Goal: Task Accomplishment & Management: Manage account settings

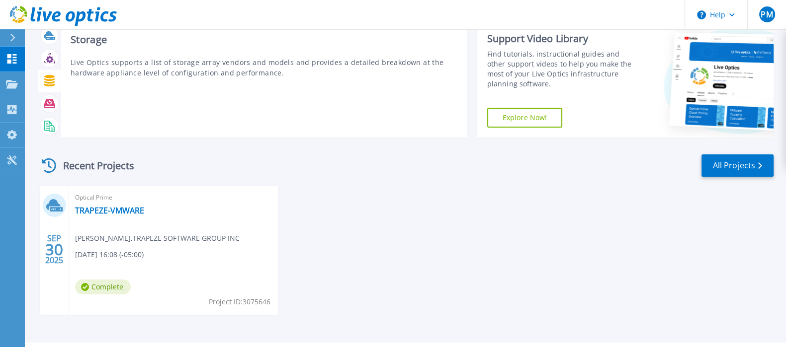
scroll to position [54, 0]
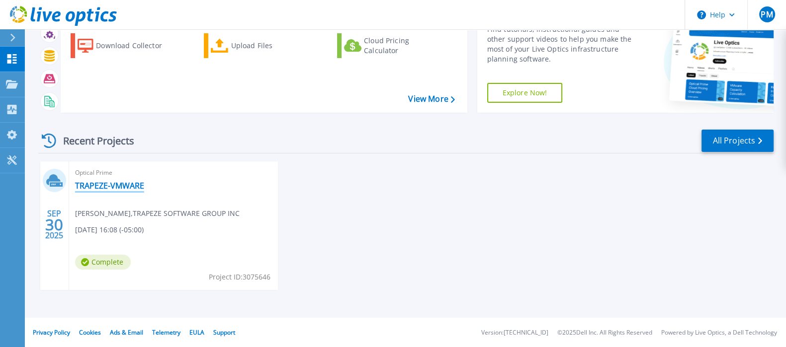
click at [123, 183] on link "TRAPEZE-VMWARE" at bounding box center [109, 186] width 69 height 10
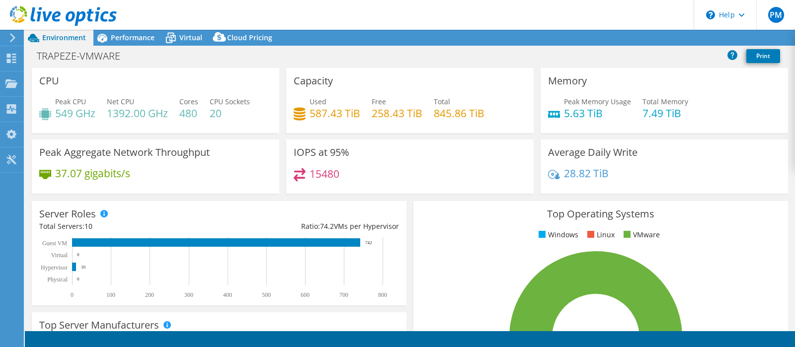
select select "USEast"
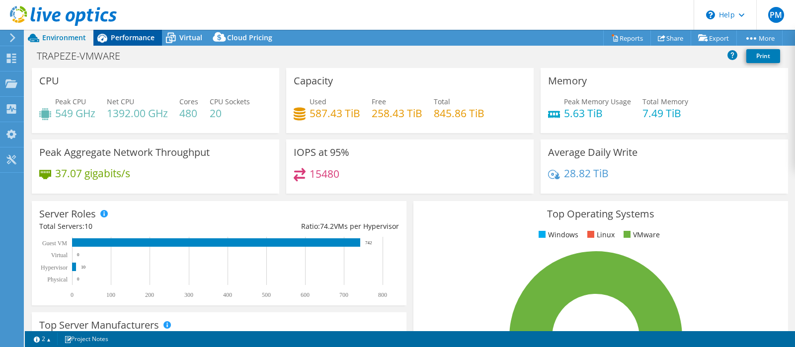
click at [124, 35] on span "Performance" at bounding box center [133, 37] width 44 height 9
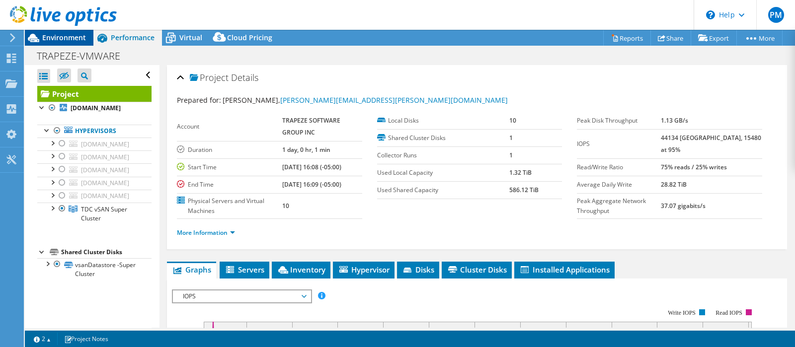
click at [61, 38] on span "Environment" at bounding box center [64, 37] width 44 height 9
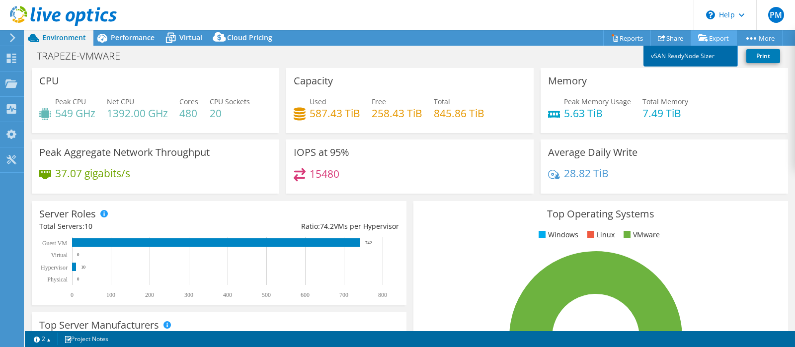
click at [699, 60] on link "vSAN ReadyNode Sizer" at bounding box center [691, 56] width 94 height 21
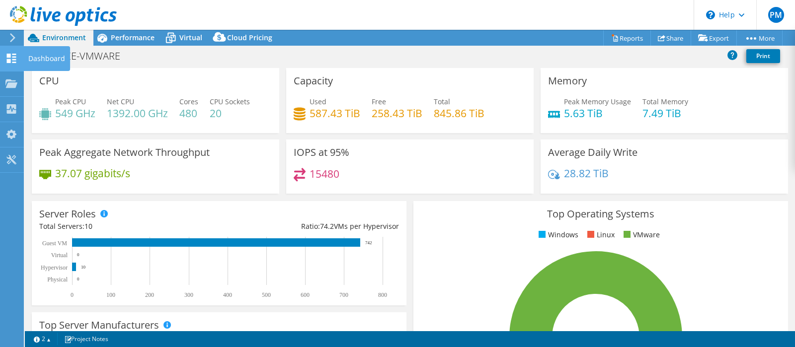
click at [12, 58] on icon at bounding box center [11, 58] width 12 height 9
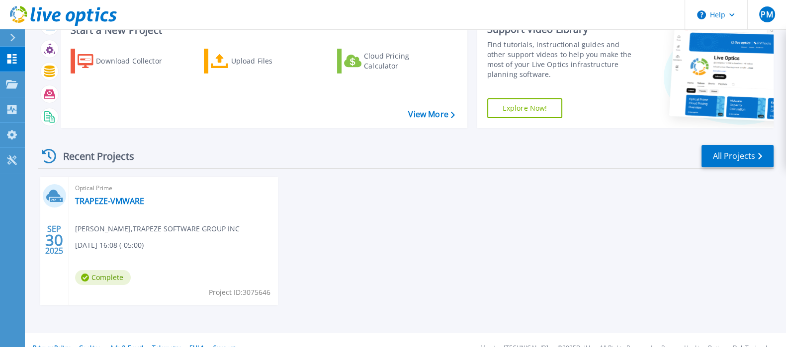
scroll to position [54, 0]
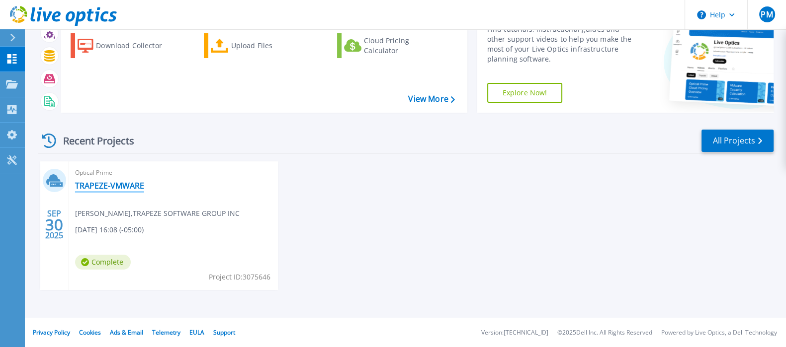
click at [102, 181] on link "TRAPEZE-VMWARE" at bounding box center [109, 186] width 69 height 10
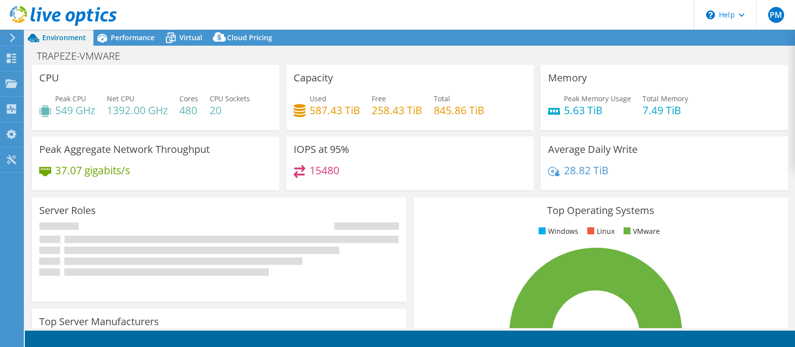
select select "USEast"
select select "USD"
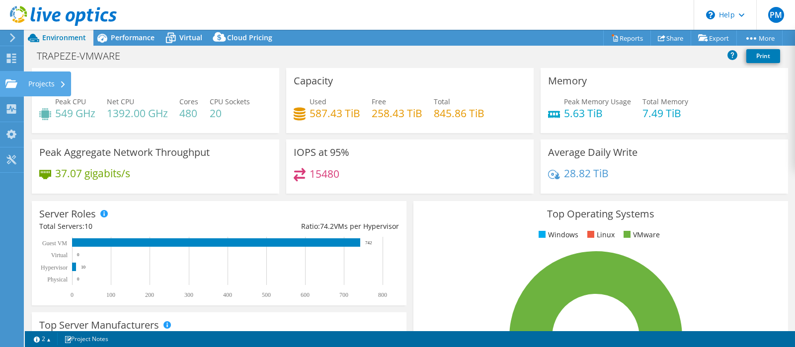
click at [10, 81] on icon at bounding box center [11, 83] width 12 height 9
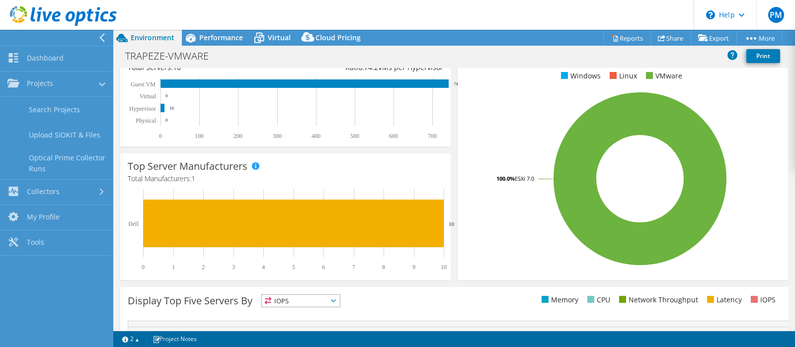
scroll to position [349, 0]
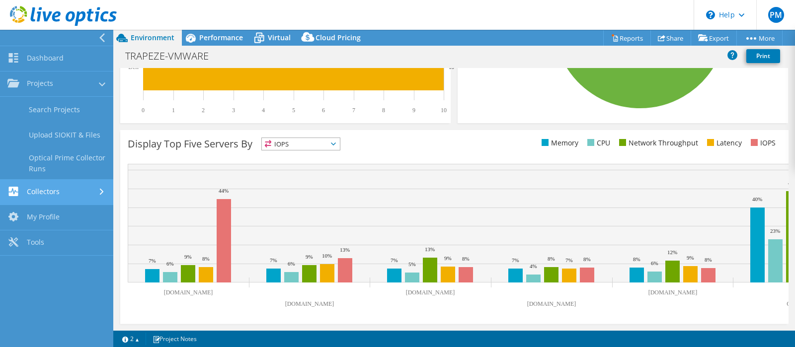
click at [94, 189] on link "Collectors" at bounding box center [56, 192] width 113 height 25
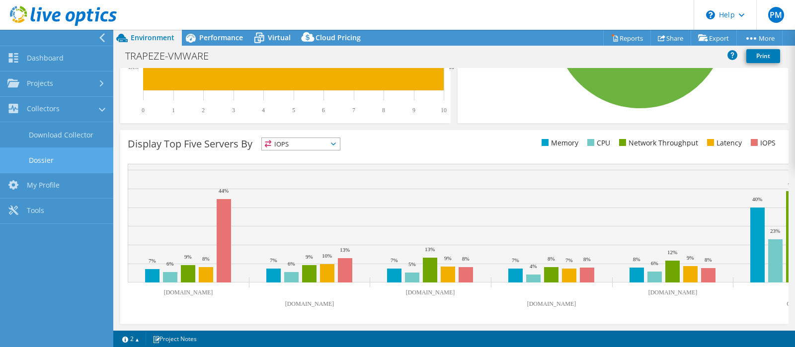
click at [52, 159] on link "Dossier" at bounding box center [56, 160] width 113 height 25
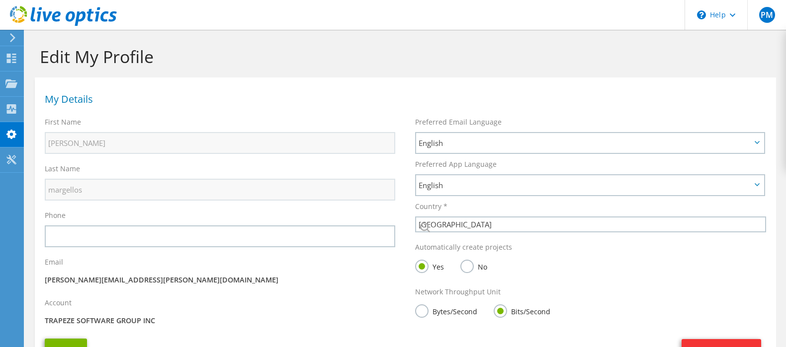
select select "37"
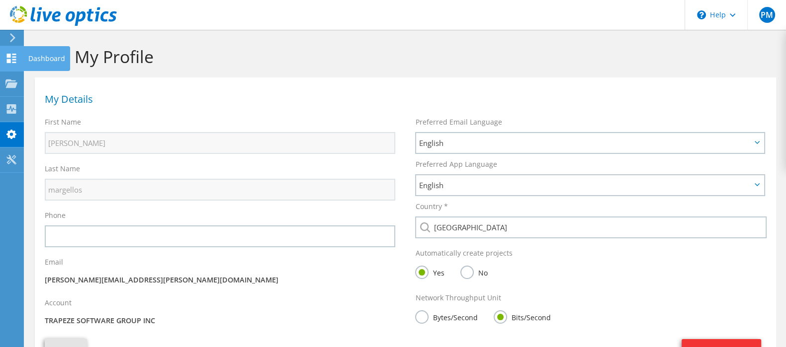
click at [12, 57] on use at bounding box center [11, 58] width 9 height 9
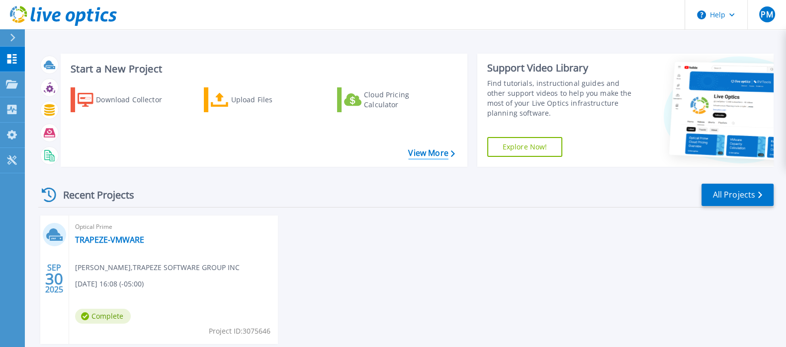
click at [424, 152] on link "View More" at bounding box center [431, 153] width 46 height 9
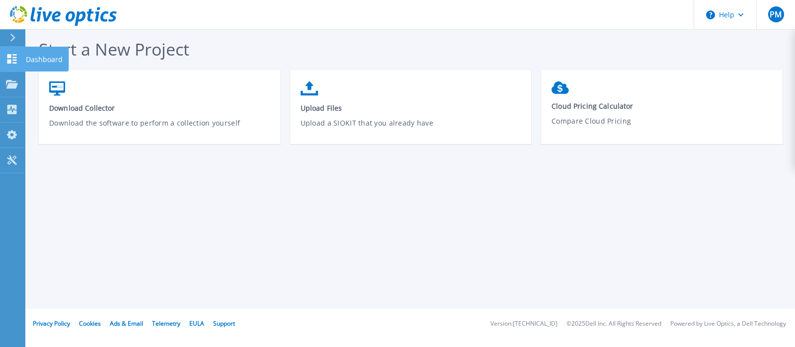
click at [7, 55] on icon at bounding box center [11, 58] width 9 height 9
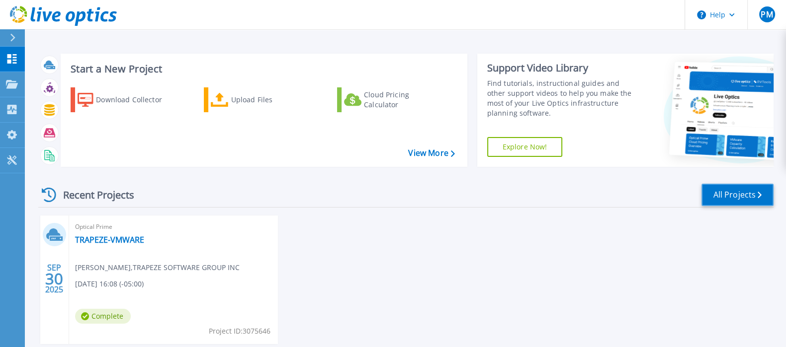
click at [738, 189] on link "All Projects" at bounding box center [737, 195] width 72 height 22
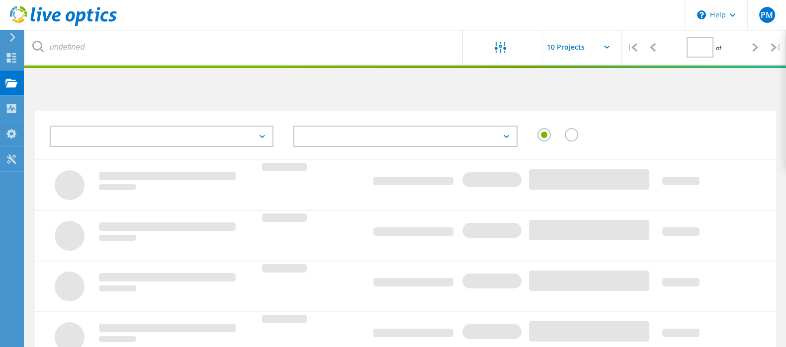
type input "1"
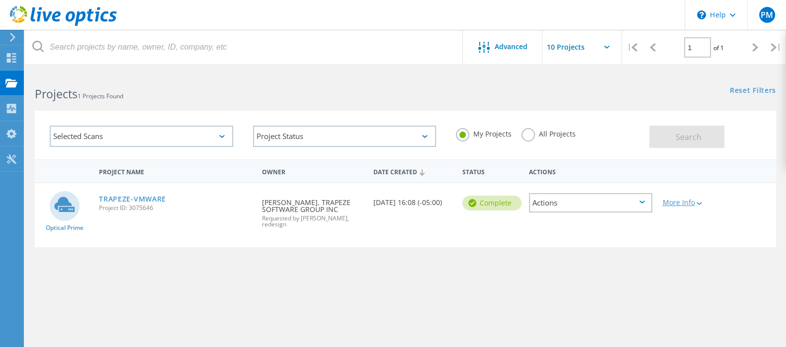
click at [698, 203] on icon at bounding box center [698, 203] width 5 height 3
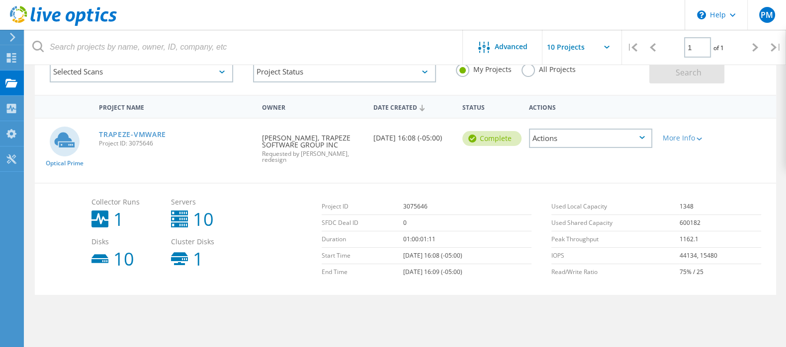
scroll to position [48, 0]
